Goal: Task Accomplishment & Management: Use online tool/utility

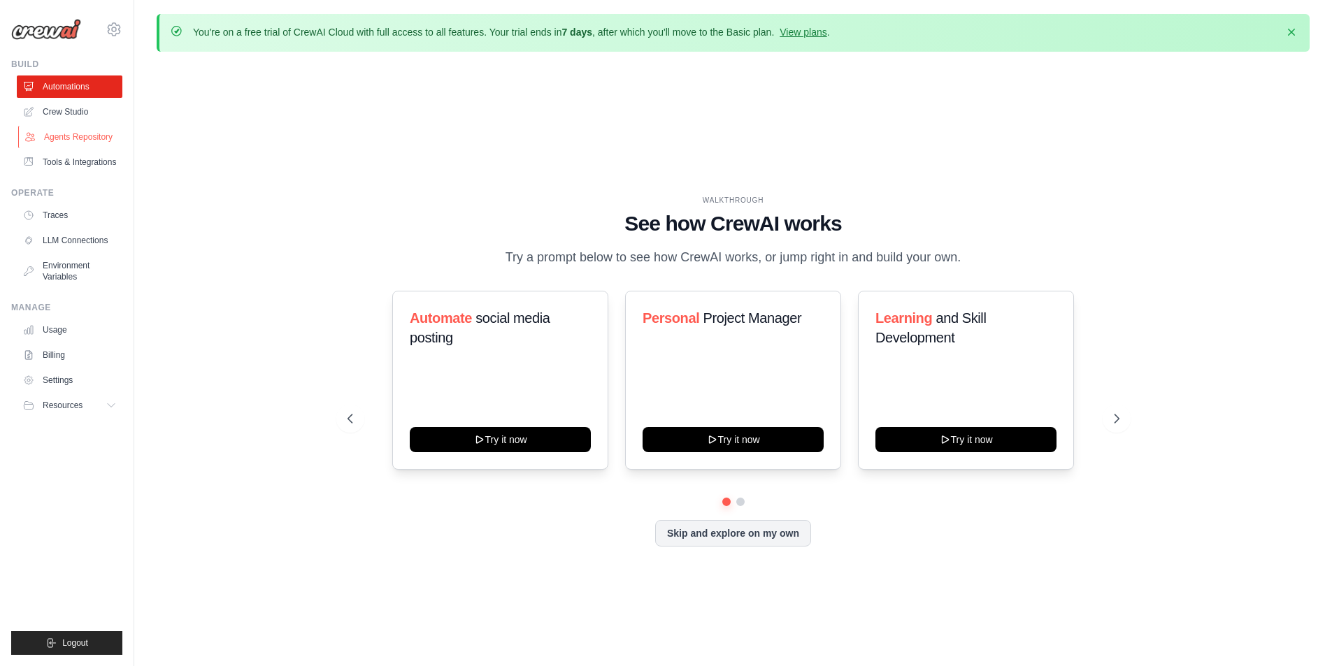
click at [70, 129] on link "Agents Repository" at bounding box center [71, 137] width 106 height 22
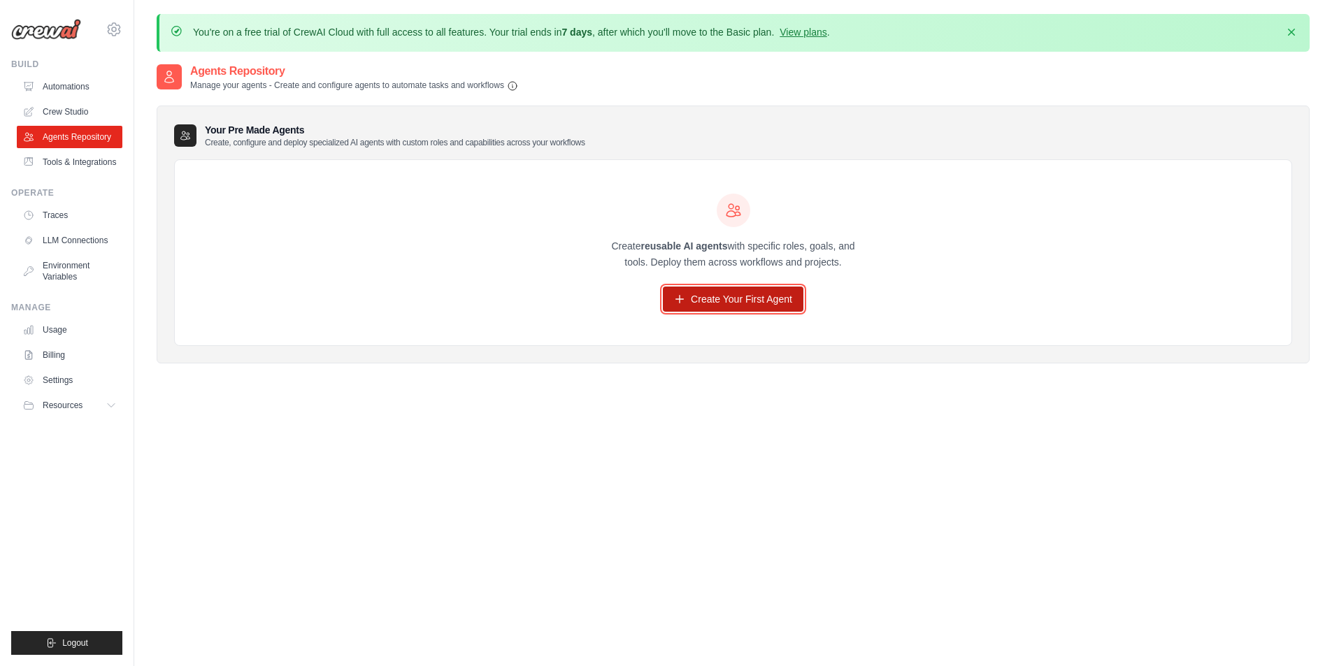
click at [750, 301] on link "Create Your First Agent" at bounding box center [733, 299] width 141 height 25
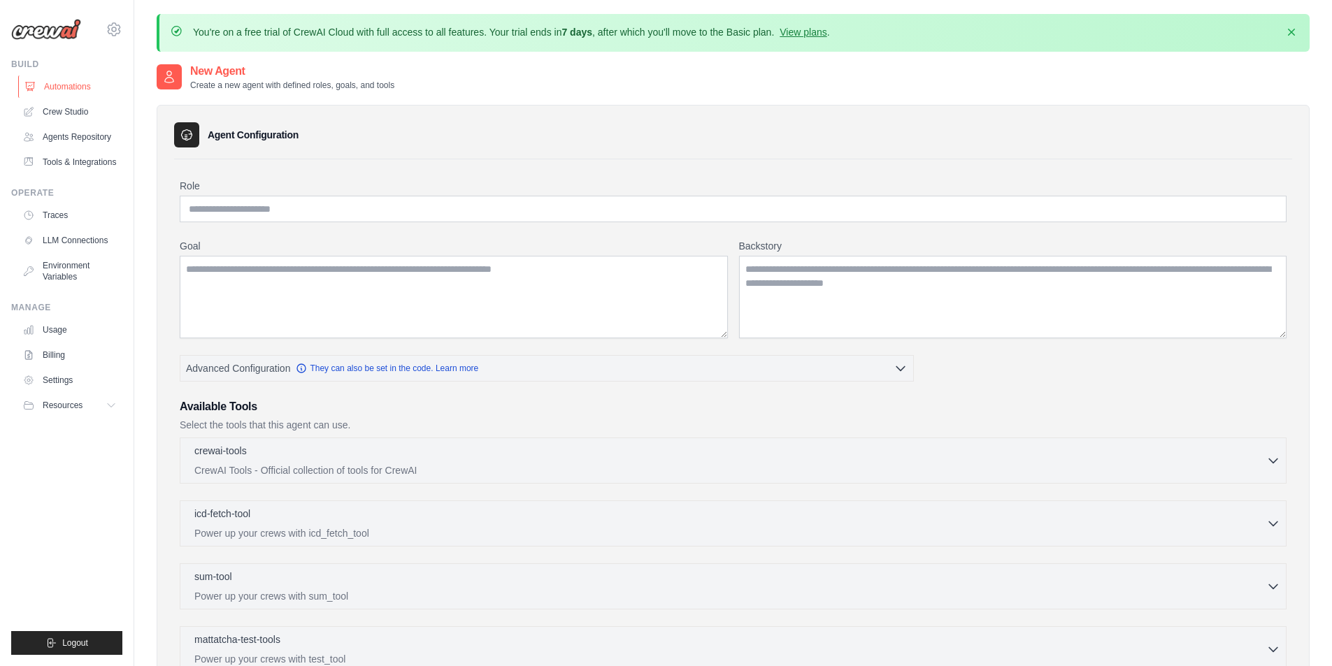
click at [75, 91] on link "Automations" at bounding box center [71, 87] width 106 height 22
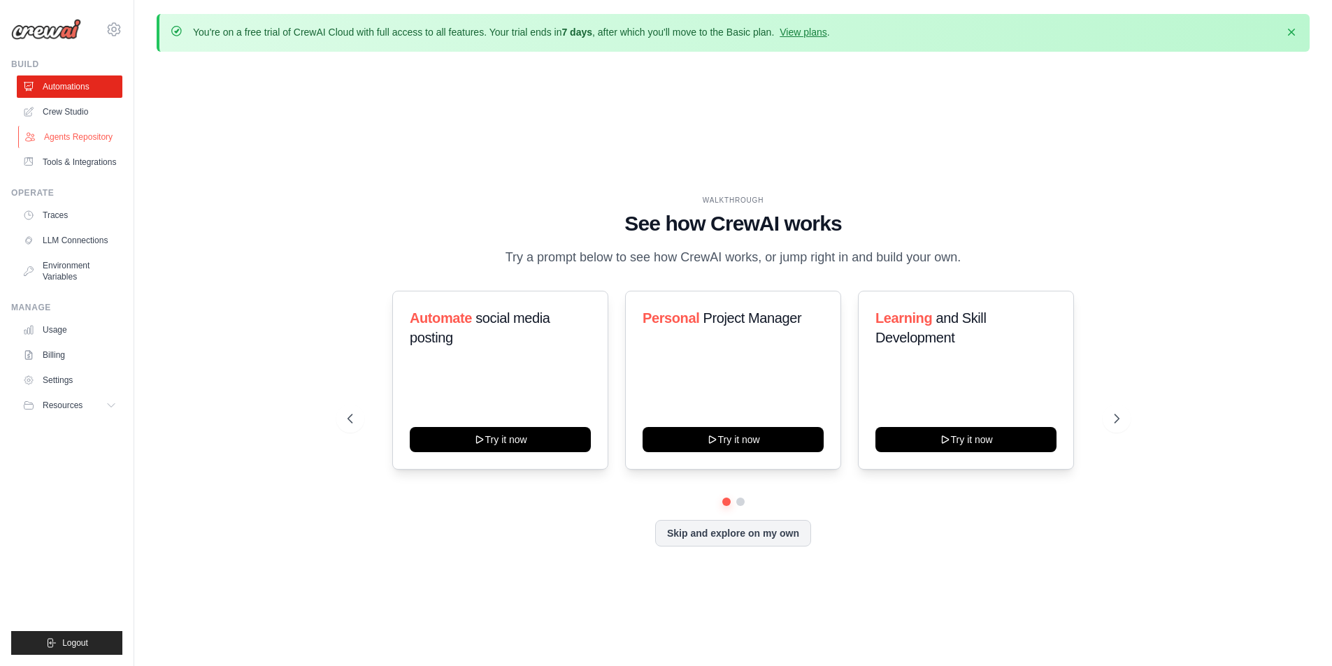
click at [81, 139] on link "Agents Repository" at bounding box center [71, 137] width 106 height 22
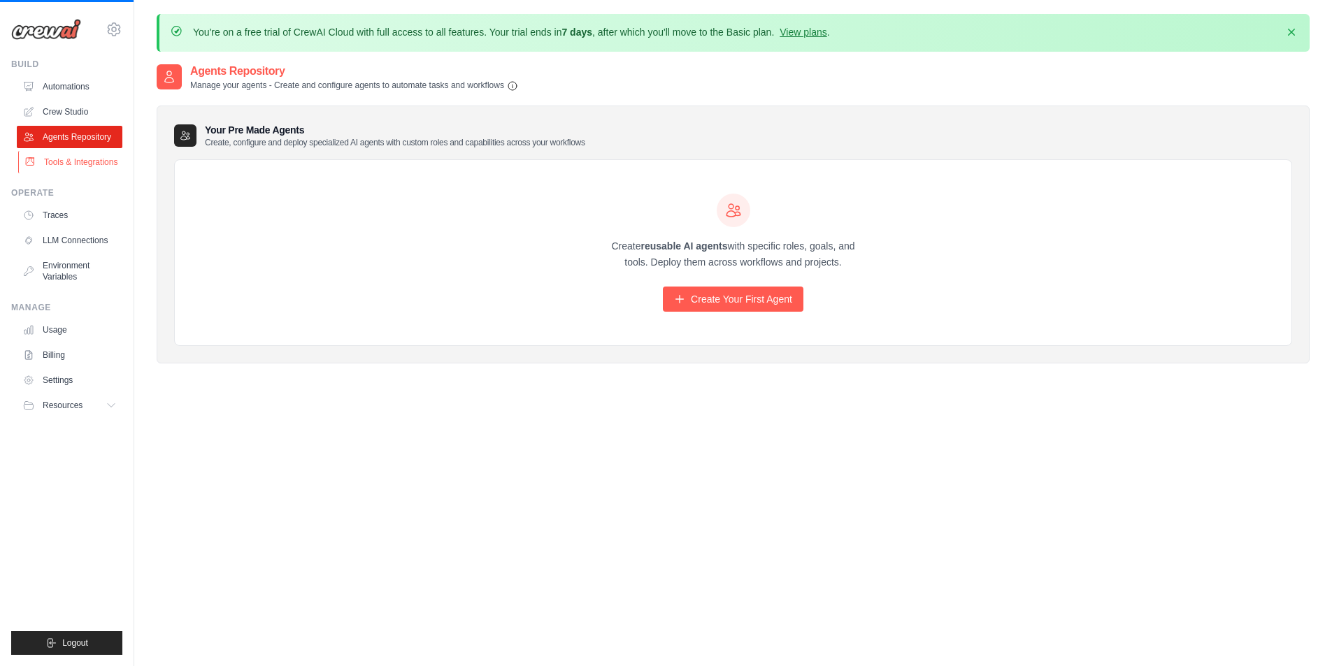
click at [85, 159] on link "Tools & Integrations" at bounding box center [71, 162] width 106 height 22
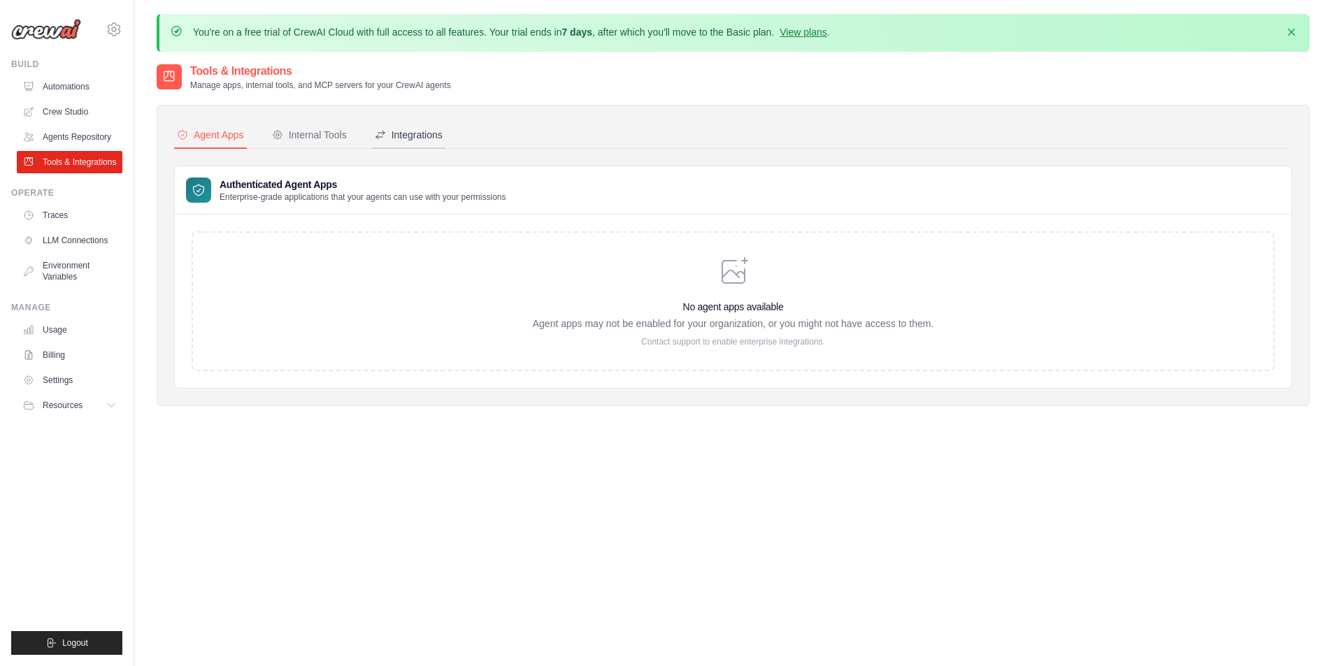
click at [389, 131] on div "Integrations" at bounding box center [409, 135] width 68 height 14
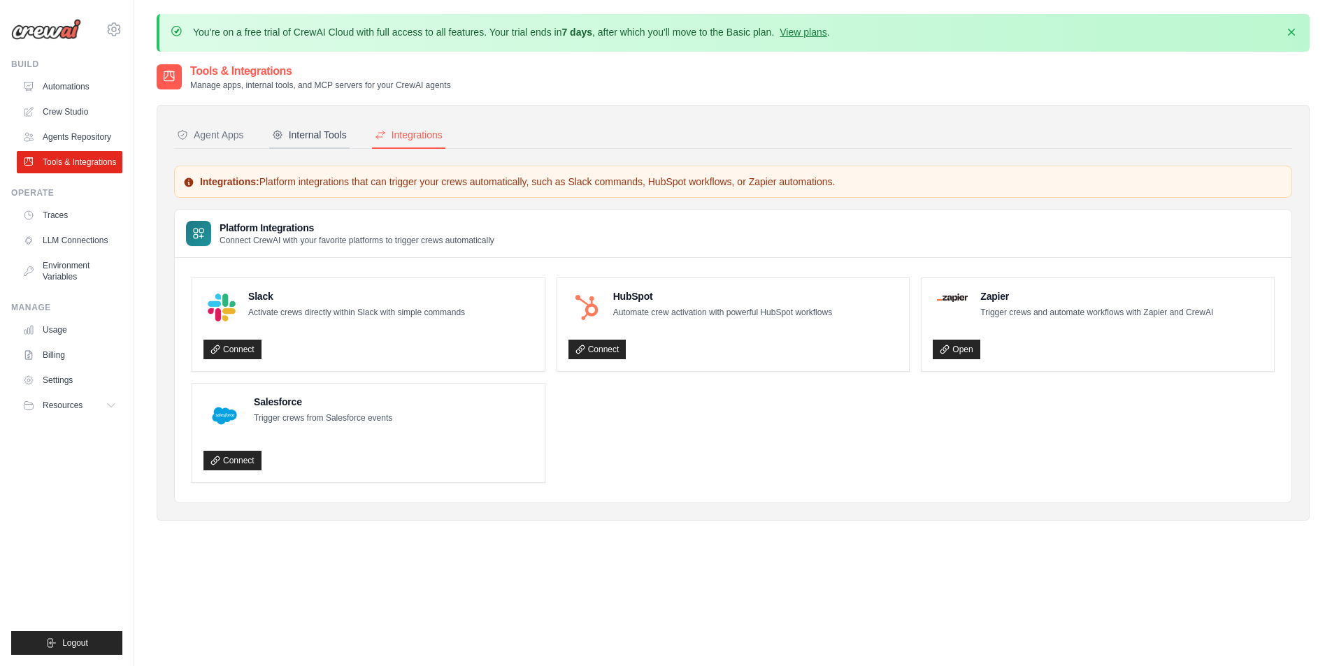
click at [307, 144] on button "Internal Tools" at bounding box center [309, 135] width 80 height 27
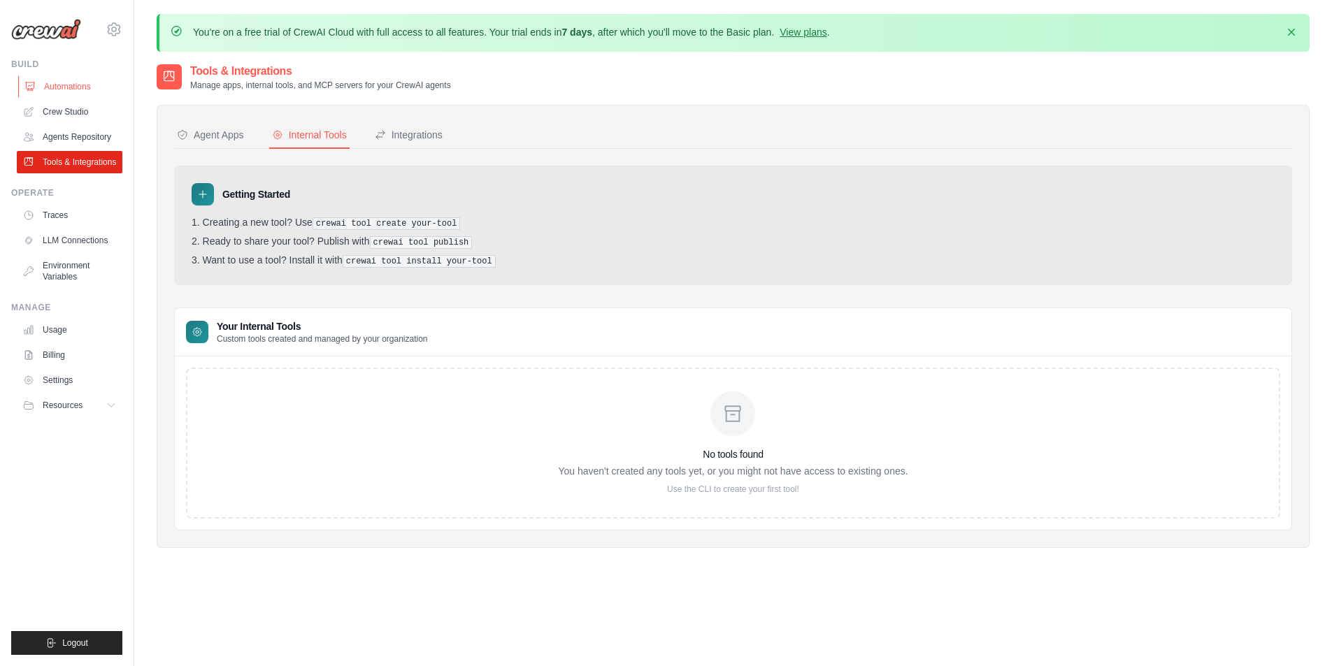
click at [68, 78] on link "Automations" at bounding box center [71, 87] width 106 height 22
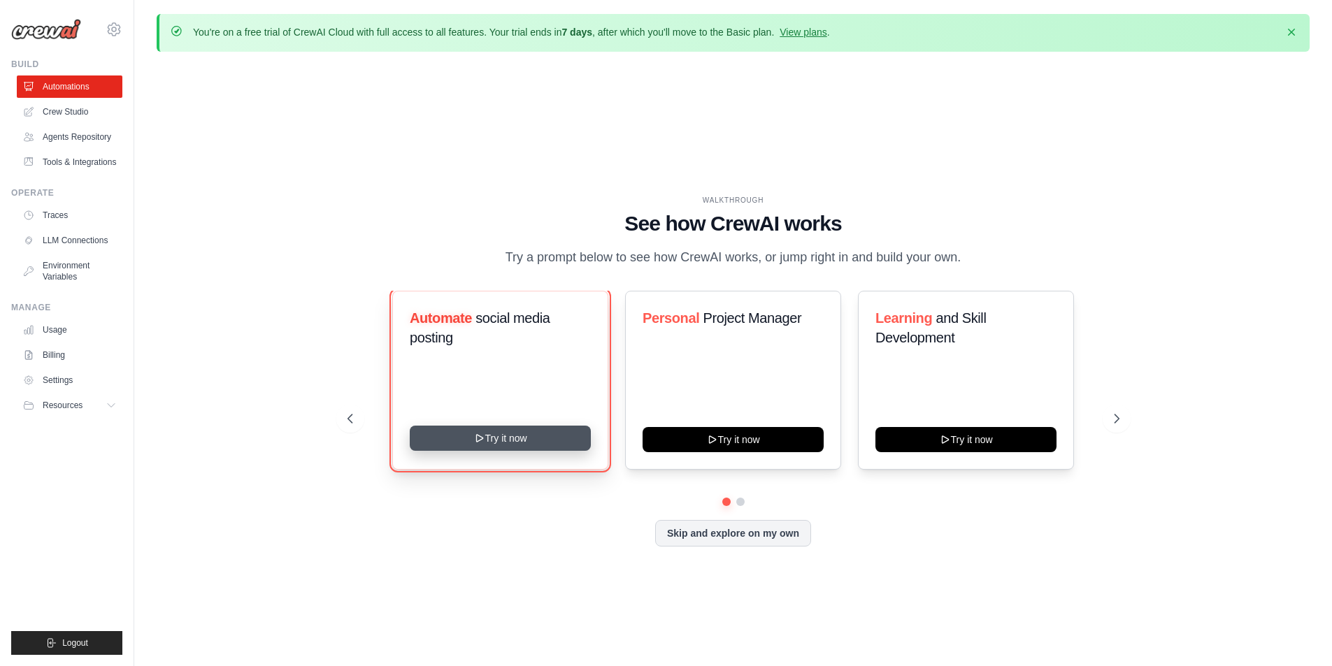
click at [496, 438] on button "Try it now" at bounding box center [500, 438] width 181 height 25
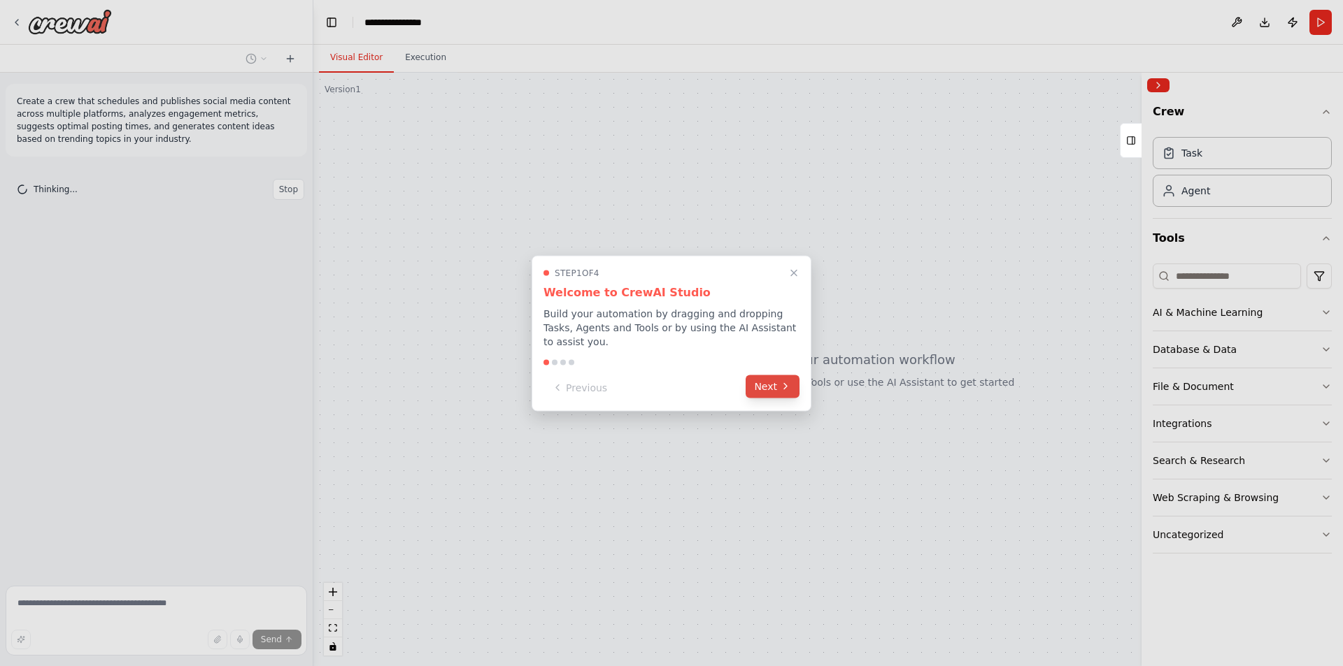
click at [786, 381] on icon at bounding box center [785, 386] width 11 height 11
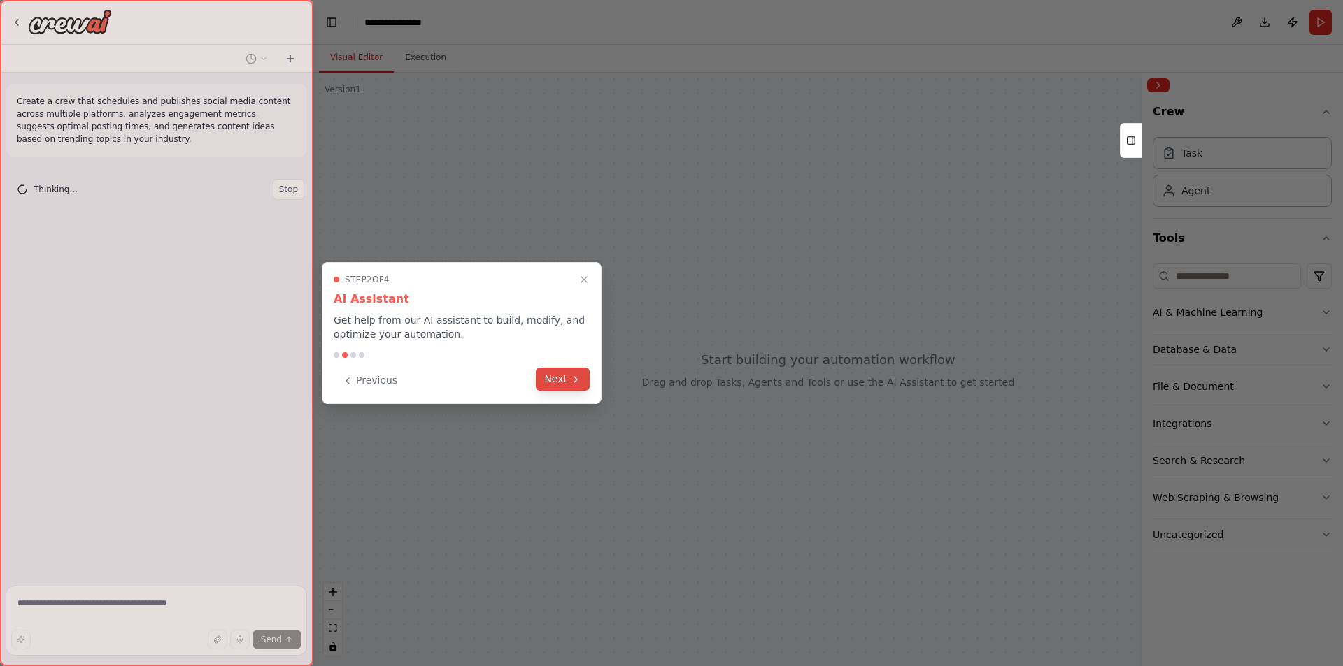
click at [545, 378] on button "Next" at bounding box center [563, 379] width 54 height 23
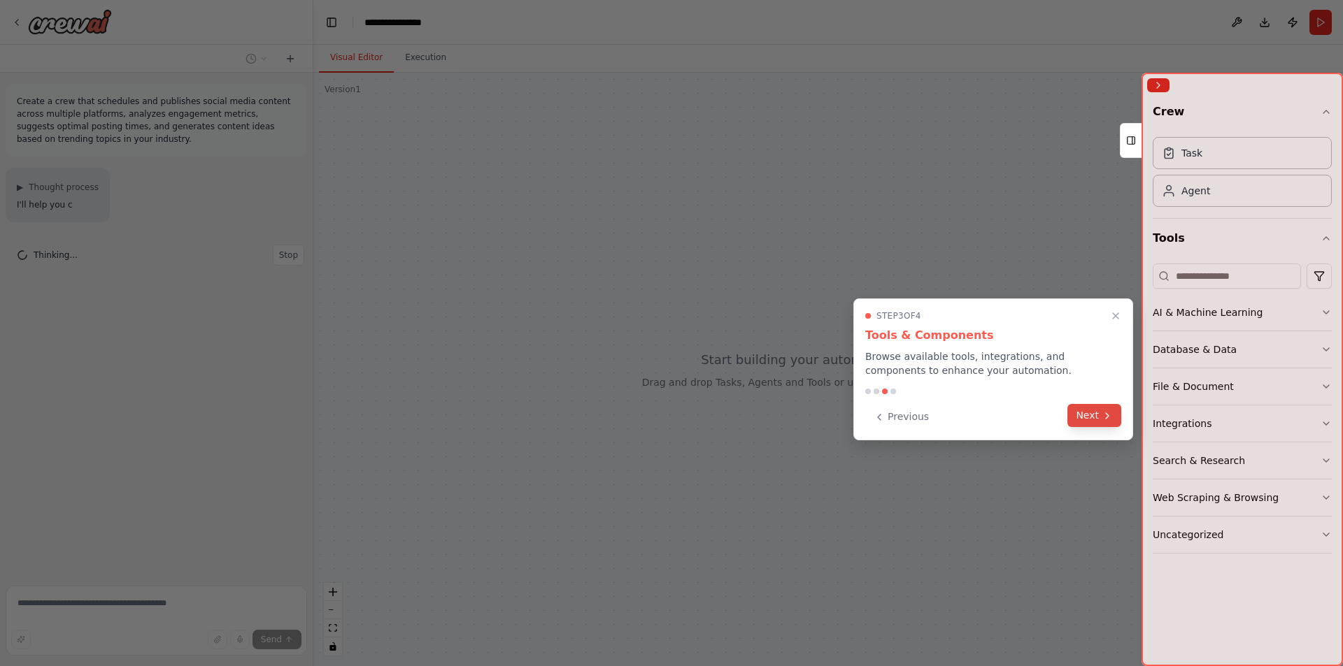
click at [1082, 409] on button "Next" at bounding box center [1094, 415] width 54 height 23
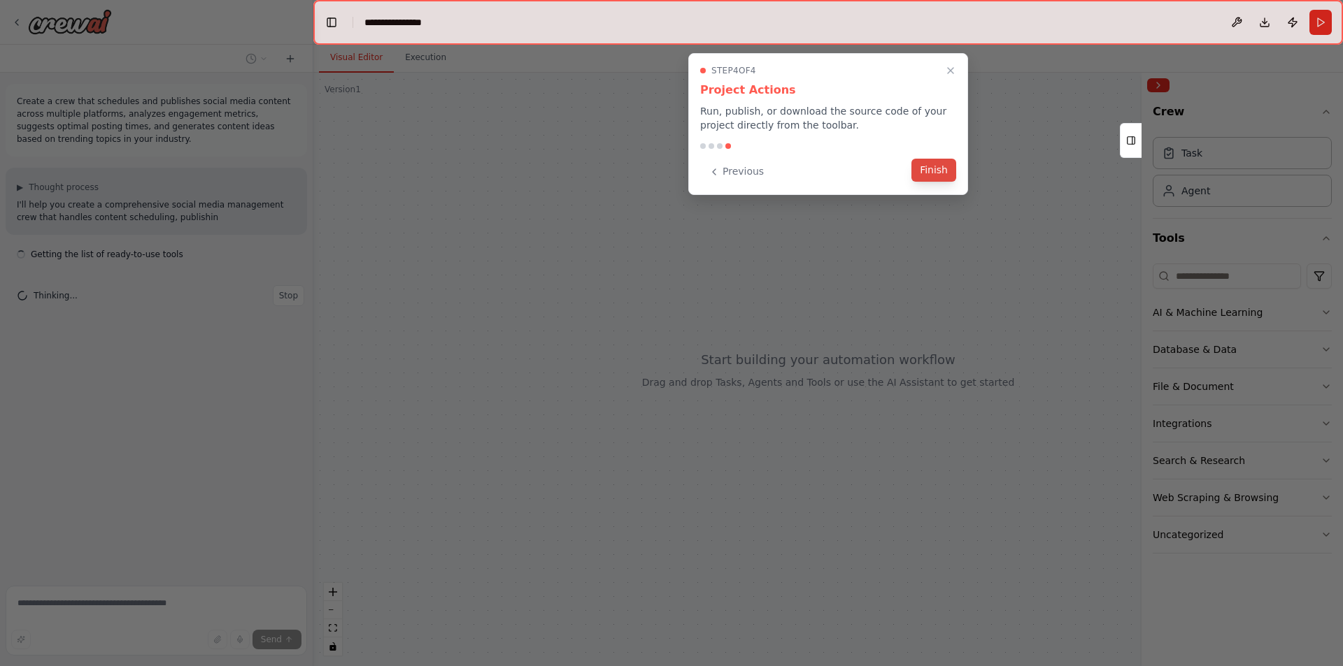
click at [942, 167] on button "Finish" at bounding box center [933, 170] width 45 height 23
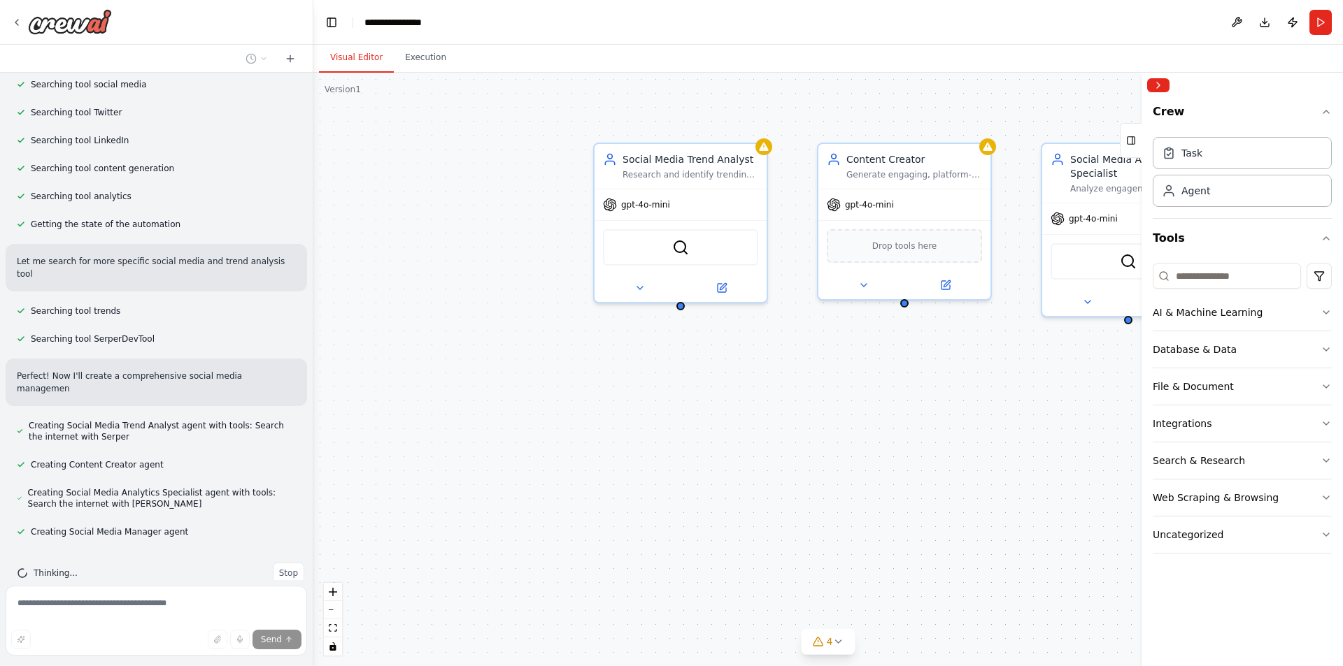
scroll to position [236, 0]
